Goal: Task Accomplishment & Management: Use online tool/utility

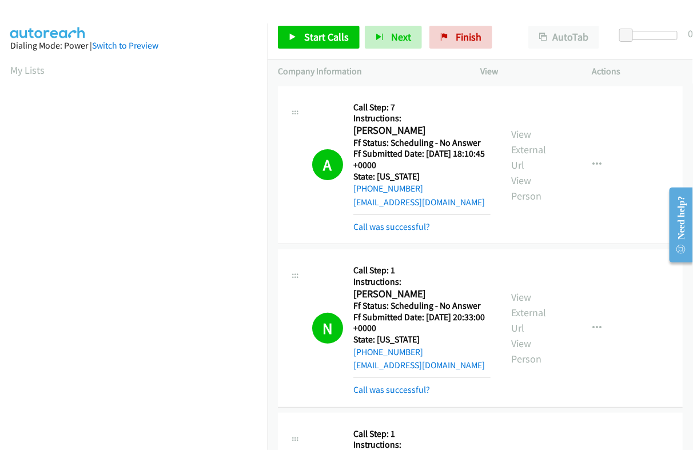
scroll to position [194, 0]
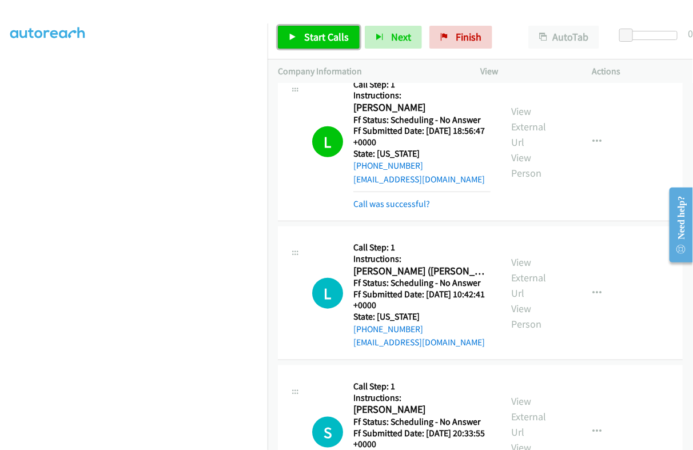
click at [313, 45] on link "Start Calls" at bounding box center [319, 37] width 82 height 23
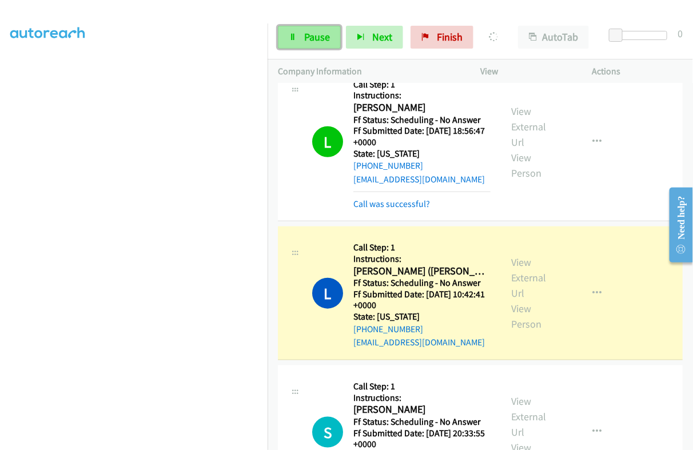
click at [314, 38] on span "Pause" at bounding box center [317, 36] width 26 height 13
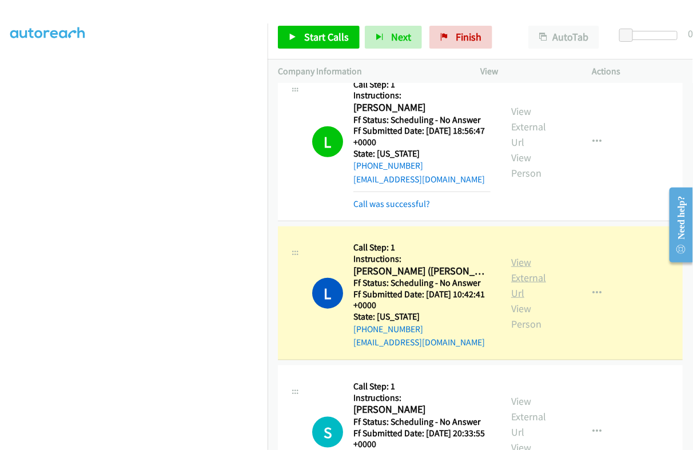
click at [516, 270] on link "View External Url" at bounding box center [528, 278] width 35 height 44
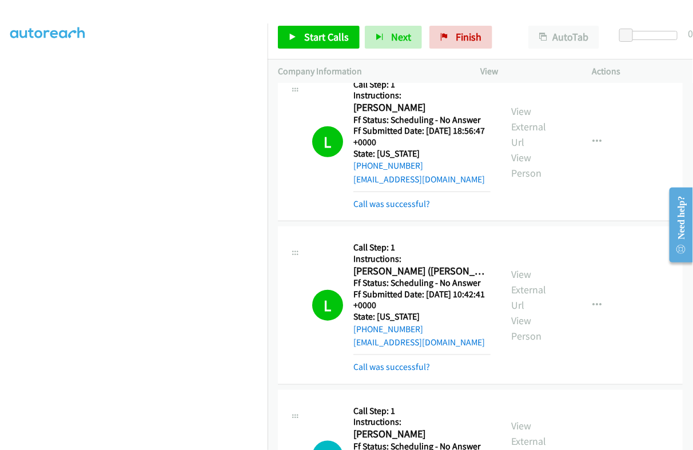
scroll to position [1798, 0]
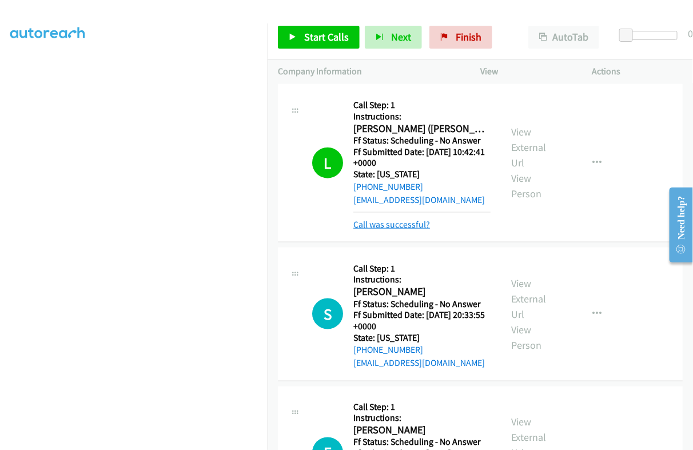
click at [404, 230] on link "Call was successful?" at bounding box center [391, 224] width 77 height 11
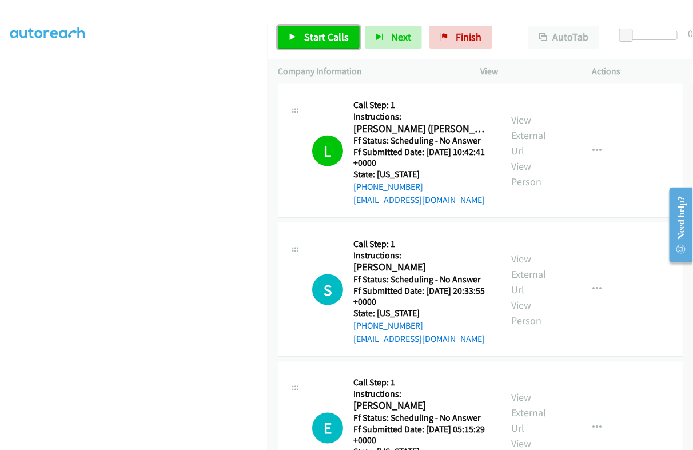
click at [301, 34] on link "Start Calls" at bounding box center [319, 37] width 82 height 23
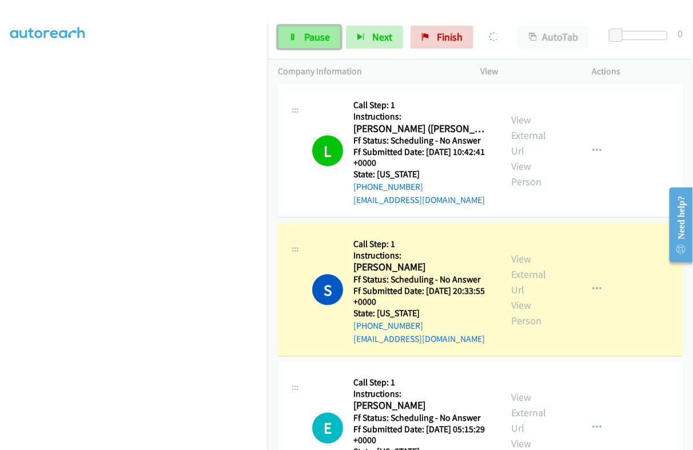
click at [305, 30] on link "Pause" at bounding box center [309, 37] width 63 height 23
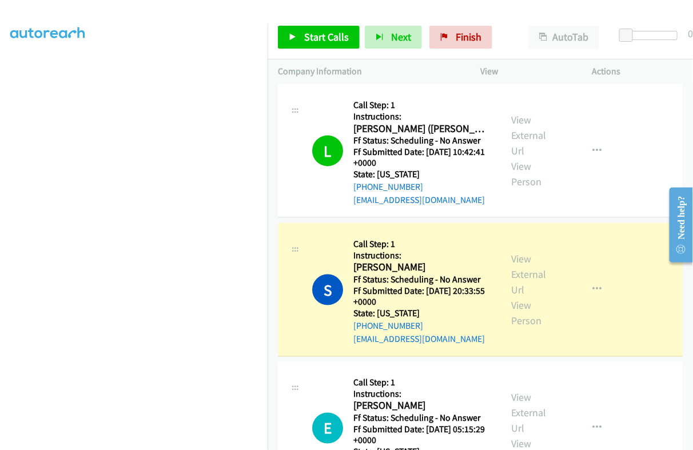
scroll to position [194, 0]
click at [517, 264] on link "View External Url" at bounding box center [528, 274] width 35 height 44
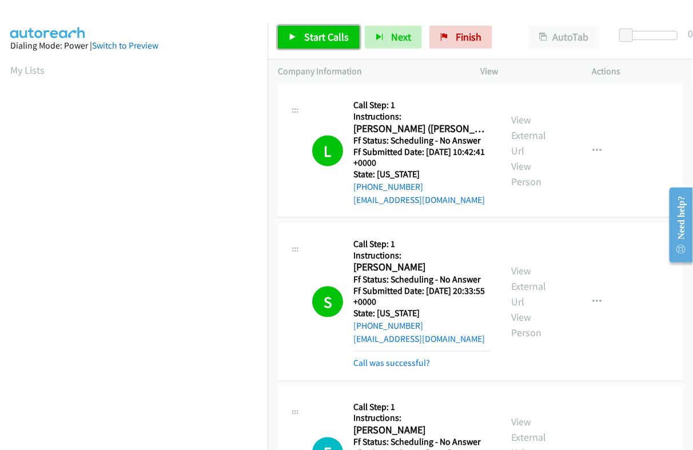
click at [338, 40] on span "Start Calls" at bounding box center [326, 36] width 45 height 13
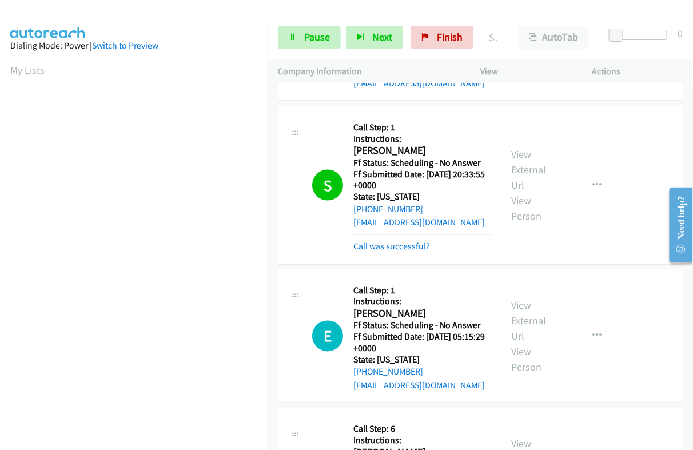
scroll to position [2012, 0]
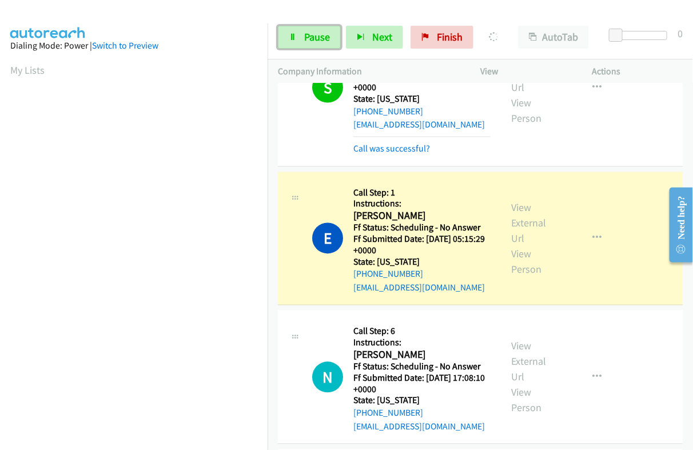
drag, startPoint x: 303, startPoint y: 37, endPoint x: 504, endPoint y: 141, distance: 226.9
click at [303, 37] on link "Pause" at bounding box center [309, 37] width 63 height 23
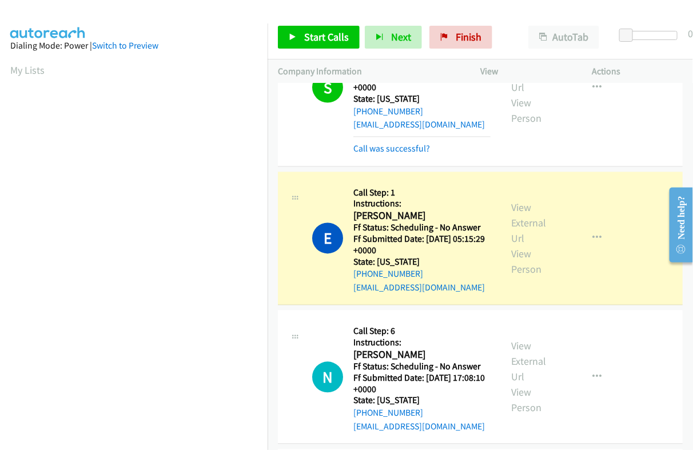
scroll to position [194, 0]
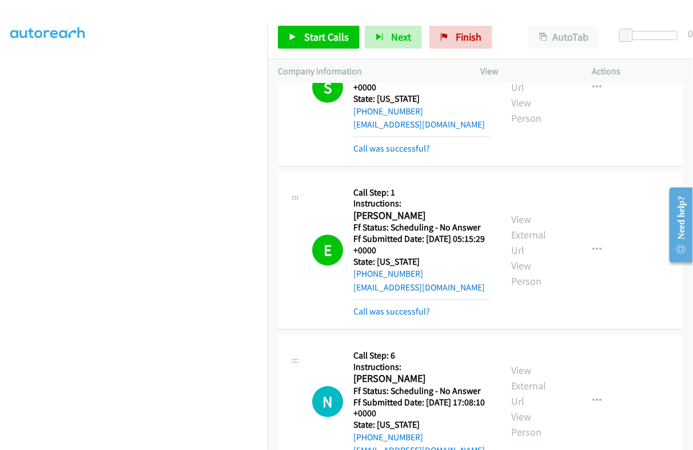
click at [525, 234] on div "View External Url View Person" at bounding box center [536, 250] width 50 height 77
click at [515, 229] on link "View External Url" at bounding box center [528, 235] width 35 height 44
click at [305, 38] on span "Start Calls" at bounding box center [326, 36] width 45 height 13
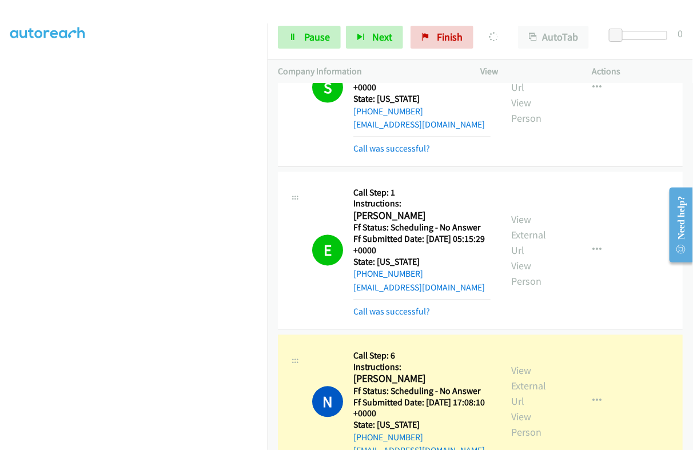
scroll to position [2227, 0]
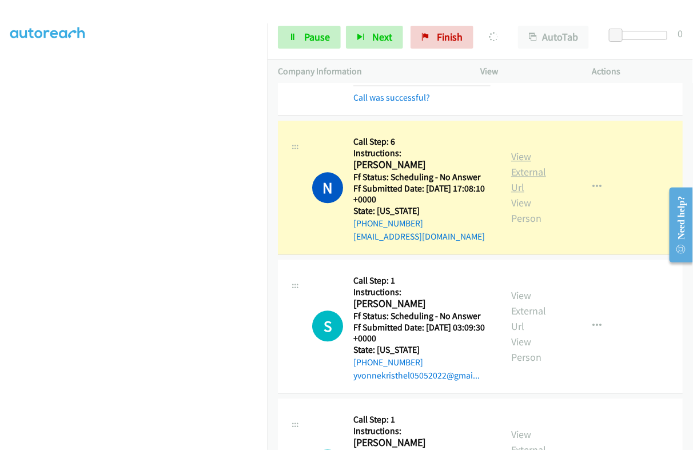
click at [515, 175] on link "View External Url" at bounding box center [528, 172] width 35 height 44
click at [318, 33] on span "Pause" at bounding box center [317, 36] width 26 height 13
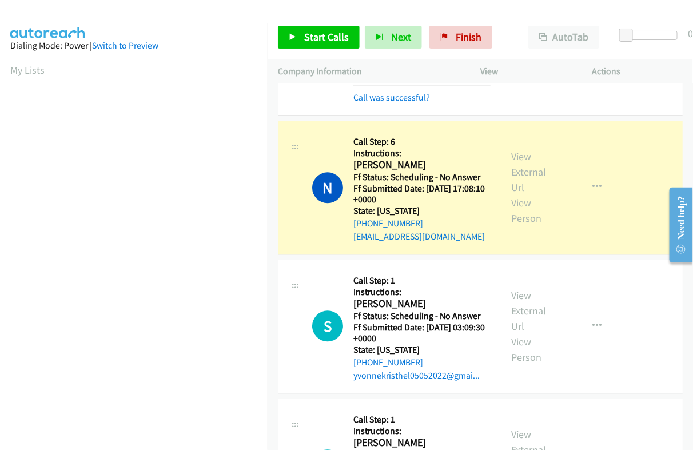
scroll to position [194, 0]
click at [516, 160] on link "View External Url" at bounding box center [528, 172] width 35 height 44
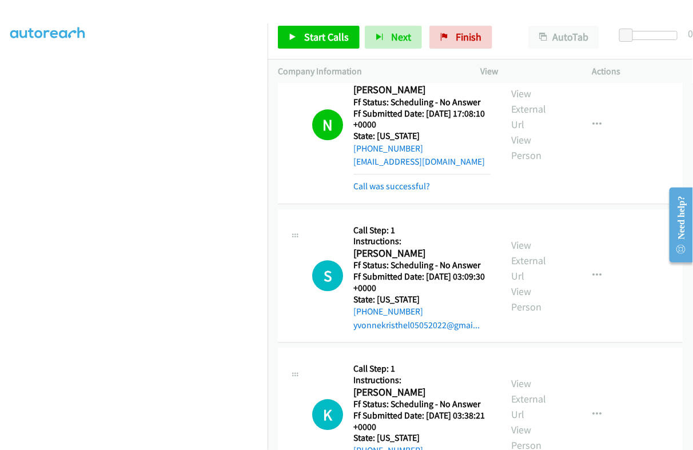
scroll to position [2370, 0]
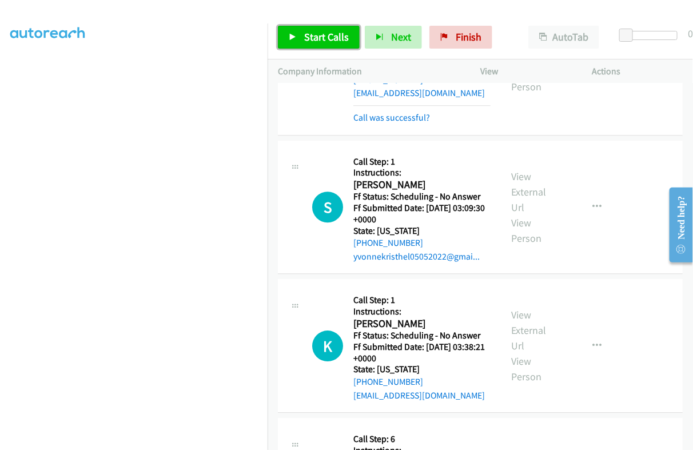
click at [314, 33] on span "Start Calls" at bounding box center [326, 36] width 45 height 13
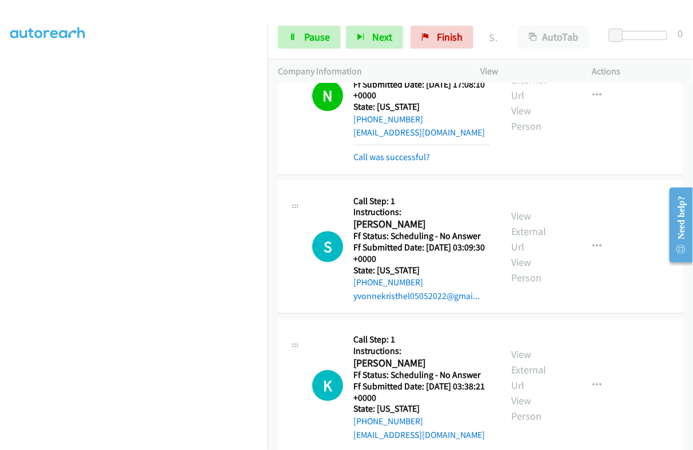
scroll to position [2298, 0]
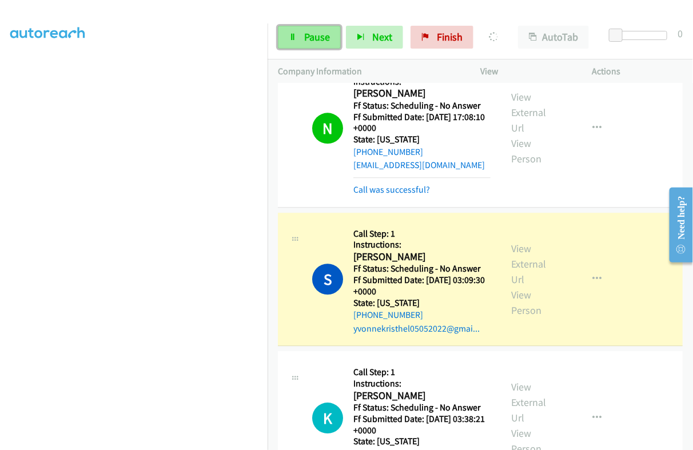
click at [323, 42] on span "Pause" at bounding box center [317, 36] width 26 height 13
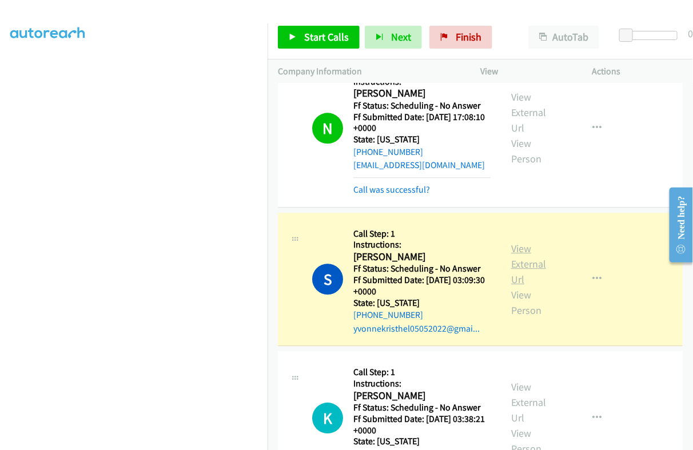
click at [518, 253] on link "View External Url" at bounding box center [528, 264] width 35 height 44
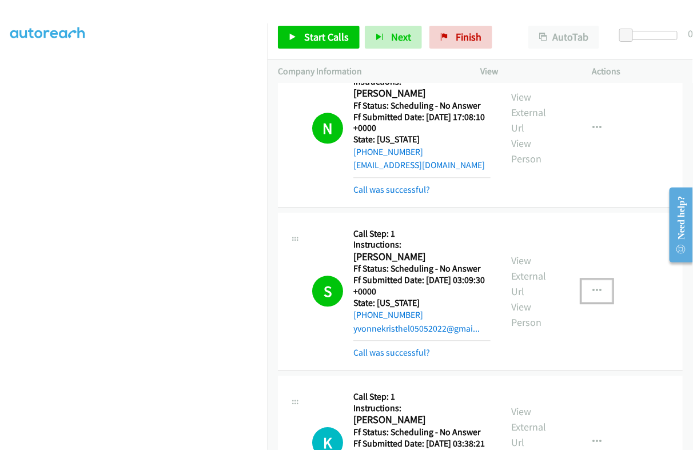
click at [582, 297] on button "button" at bounding box center [597, 291] width 31 height 23
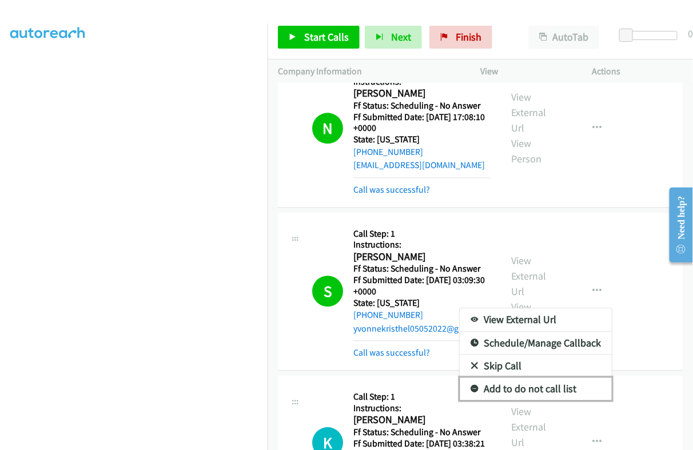
click at [516, 399] on link "Add to do not call list" at bounding box center [536, 388] width 152 height 23
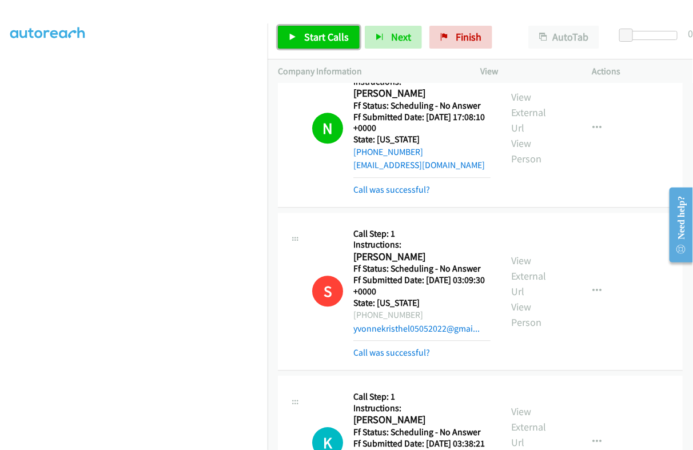
click at [331, 38] on span "Start Calls" at bounding box center [326, 36] width 45 height 13
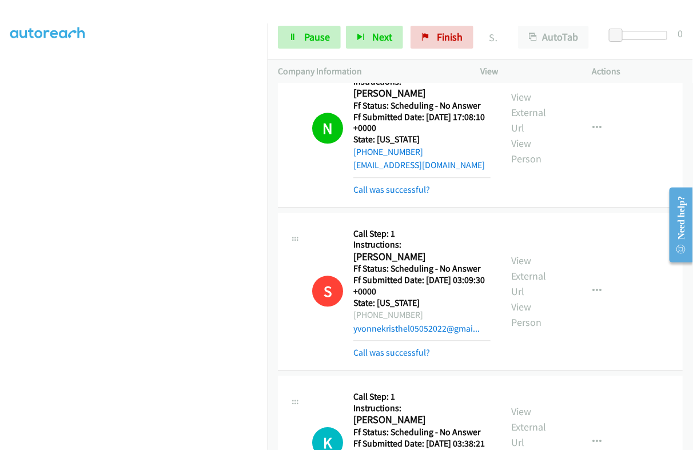
scroll to position [2370, 0]
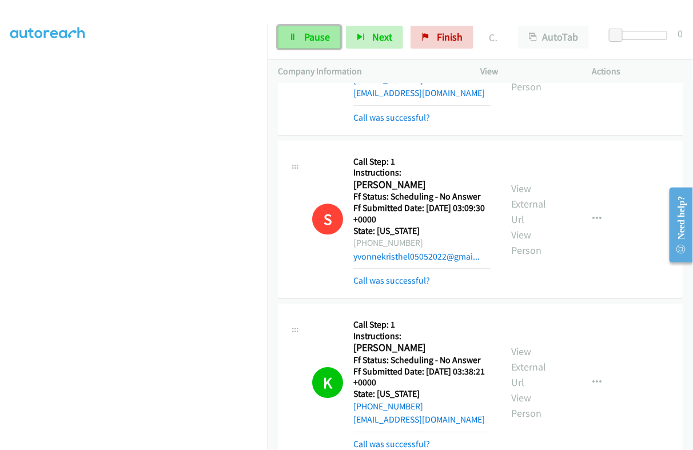
click at [321, 39] on span "Pause" at bounding box center [317, 36] width 26 height 13
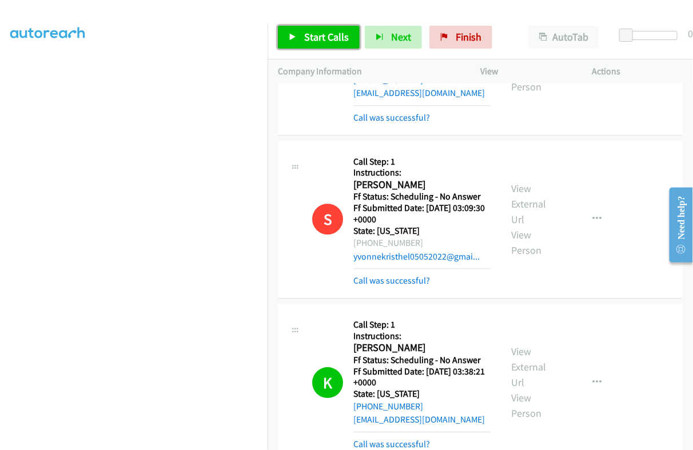
click at [313, 33] on span "Start Calls" at bounding box center [326, 36] width 45 height 13
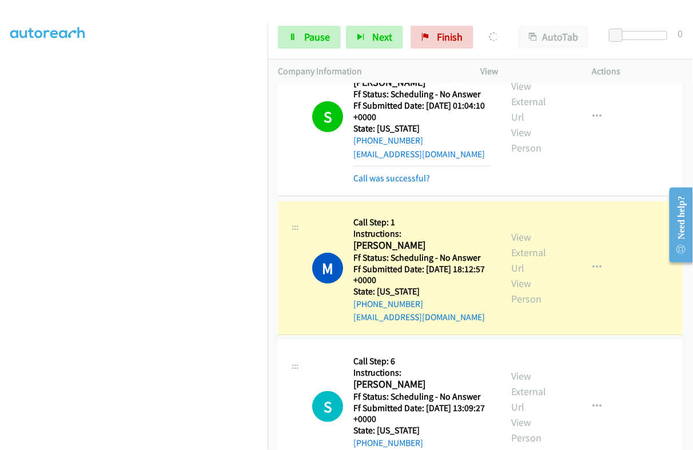
scroll to position [0, 0]
click at [316, 35] on span "Pause" at bounding box center [317, 36] width 26 height 13
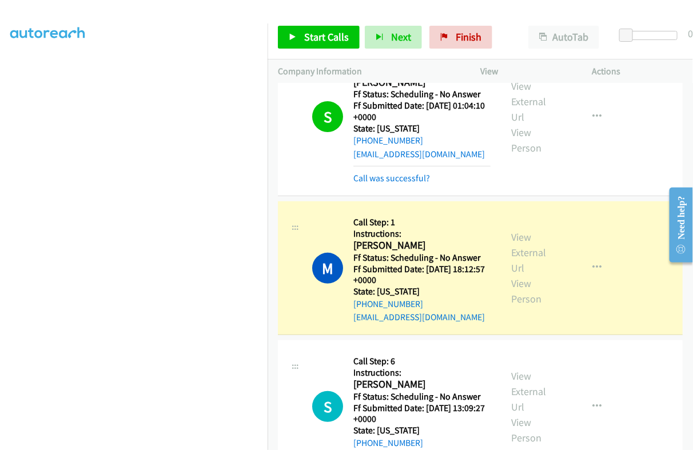
scroll to position [194, 0]
click at [519, 243] on link "View External Url" at bounding box center [528, 252] width 35 height 44
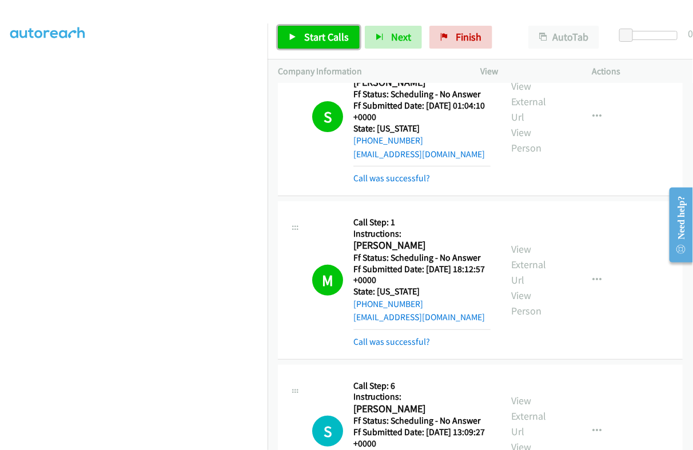
click at [304, 33] on span "Start Calls" at bounding box center [326, 36] width 45 height 13
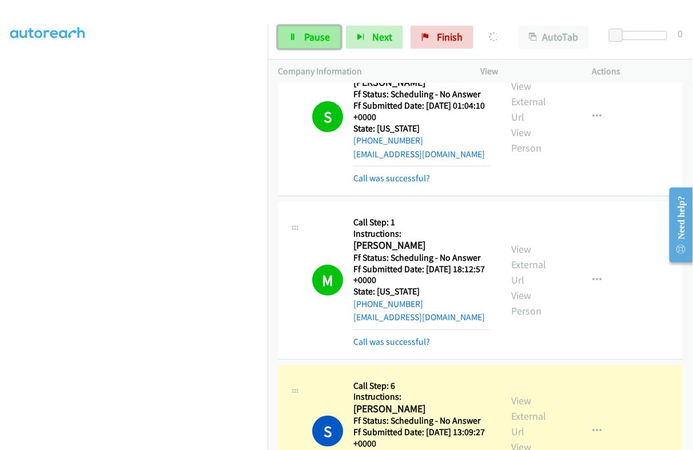
click at [311, 38] on span "Pause" at bounding box center [317, 36] width 26 height 13
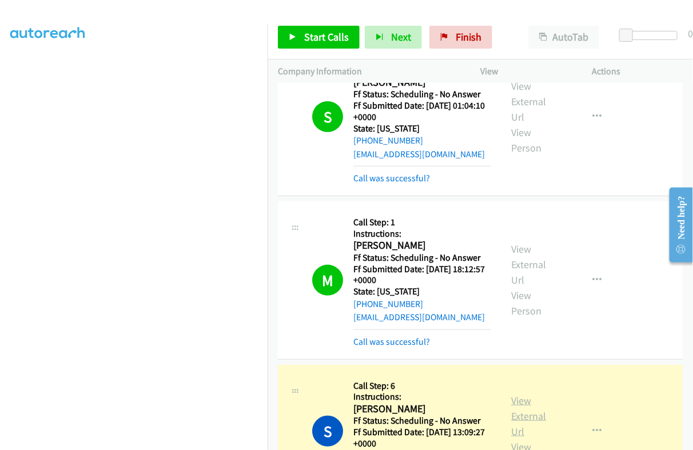
click at [512, 405] on link "View External Url" at bounding box center [528, 416] width 35 height 44
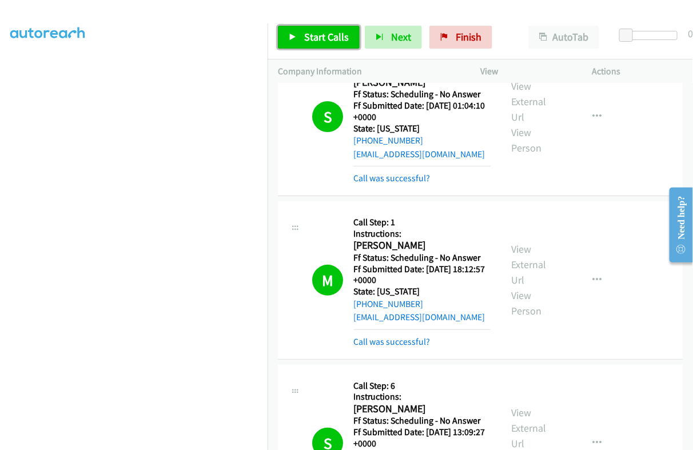
click at [332, 36] on span "Start Calls" at bounding box center [326, 36] width 45 height 13
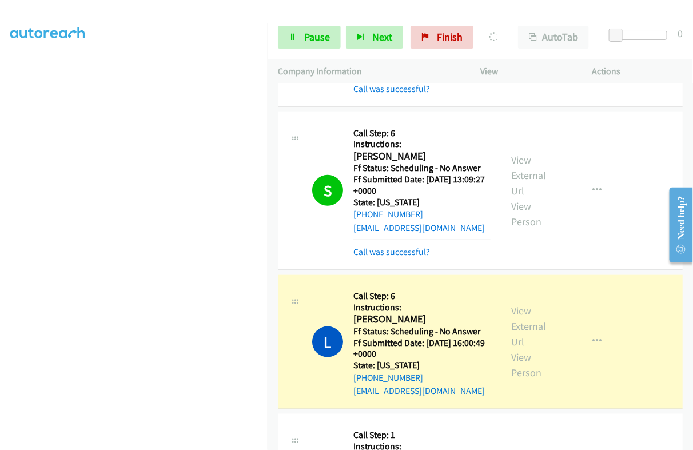
scroll to position [3085, 0]
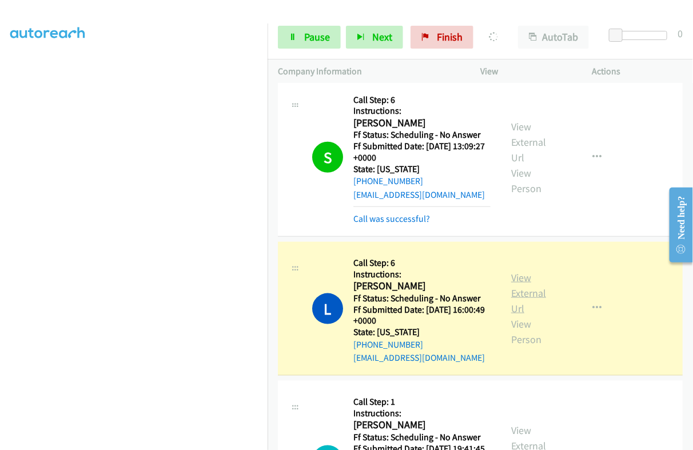
click at [511, 284] on link "View External Url" at bounding box center [528, 293] width 35 height 44
click at [312, 35] on span "Pause" at bounding box center [317, 36] width 26 height 13
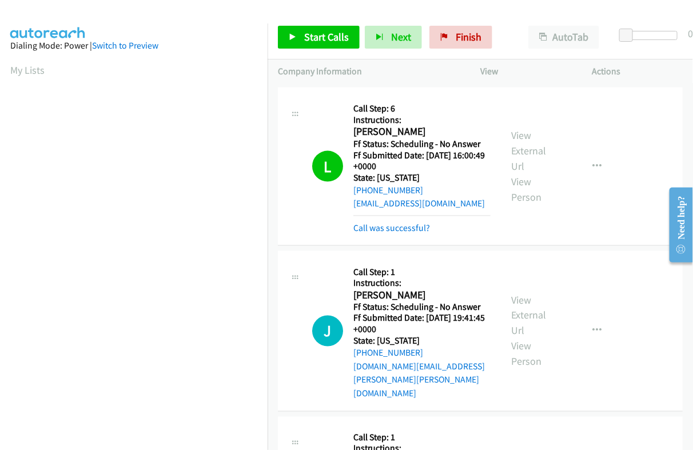
scroll to position [3299, 0]
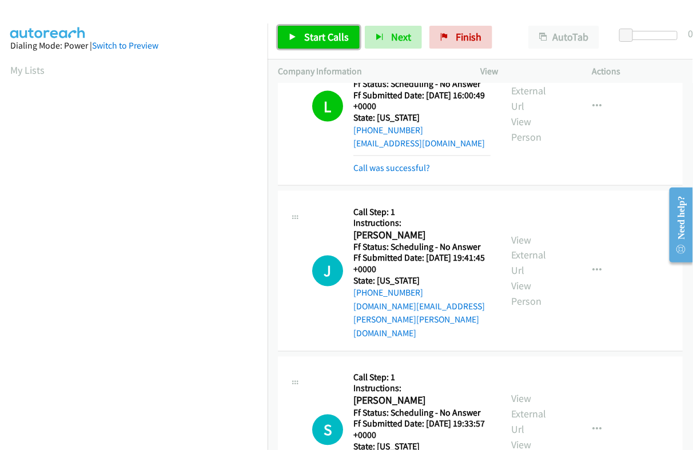
click at [320, 37] on span "Start Calls" at bounding box center [326, 36] width 45 height 13
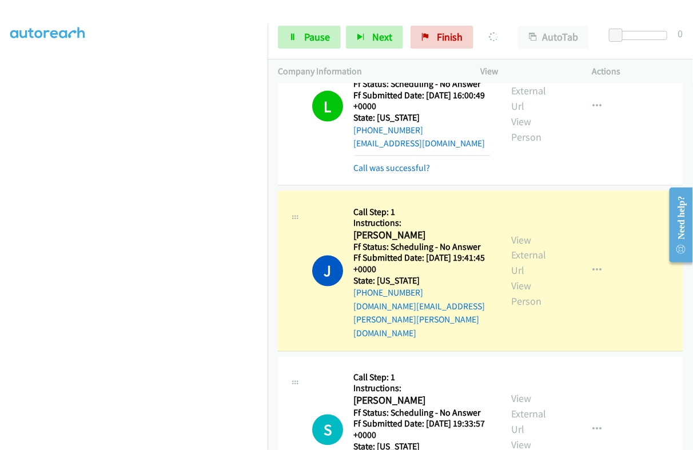
scroll to position [194, 0]
click at [309, 39] on span "Pause" at bounding box center [317, 36] width 26 height 13
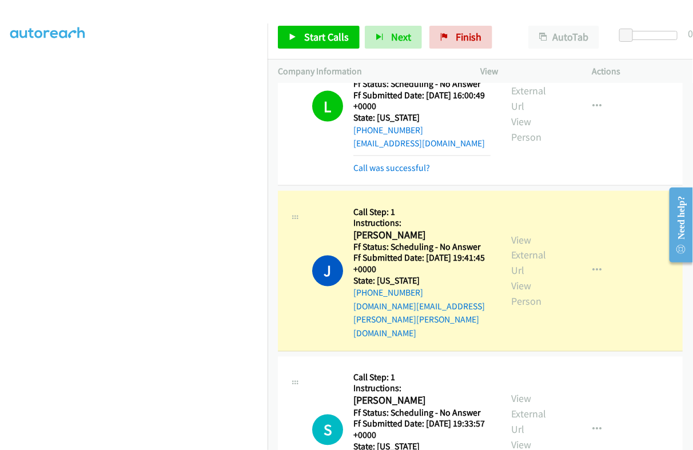
scroll to position [0, 0]
click at [513, 234] on link "View External Url" at bounding box center [528, 255] width 35 height 44
